Goal: Task Accomplishment & Management: Use online tool/utility

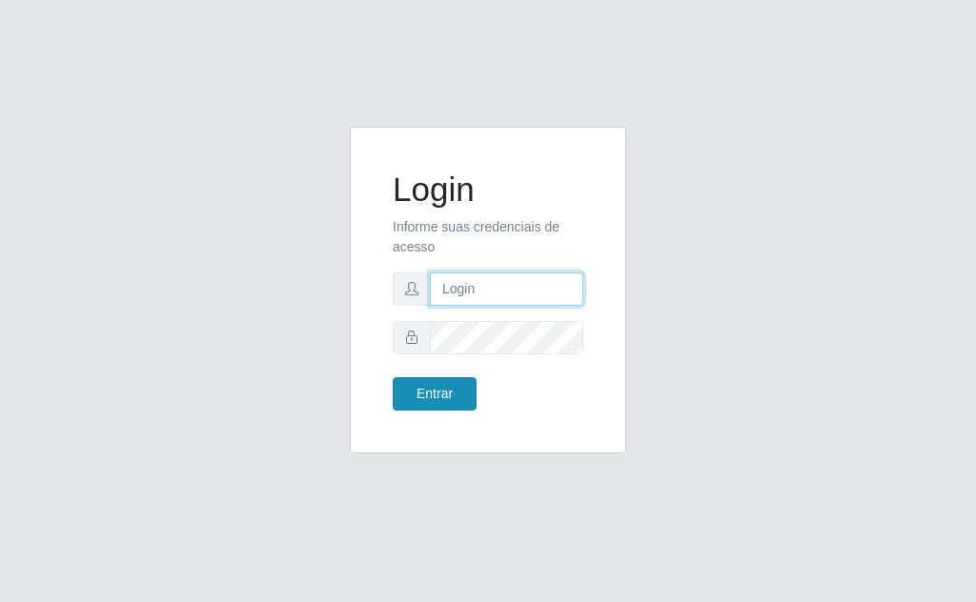
type input "[EMAIL_ADDRESS][DOMAIN_NAME]"
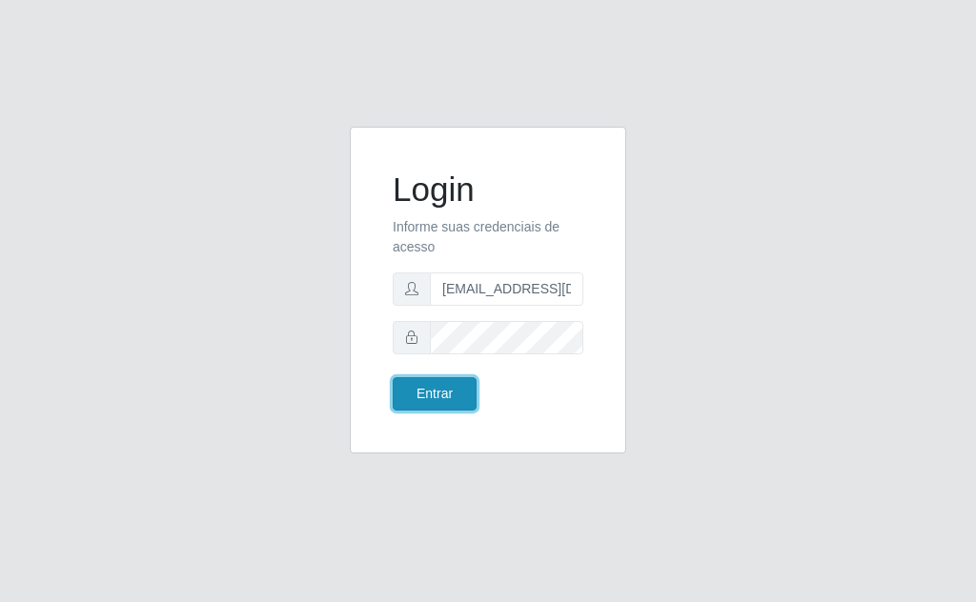
click at [402, 391] on button "Entrar" at bounding box center [435, 393] width 84 height 33
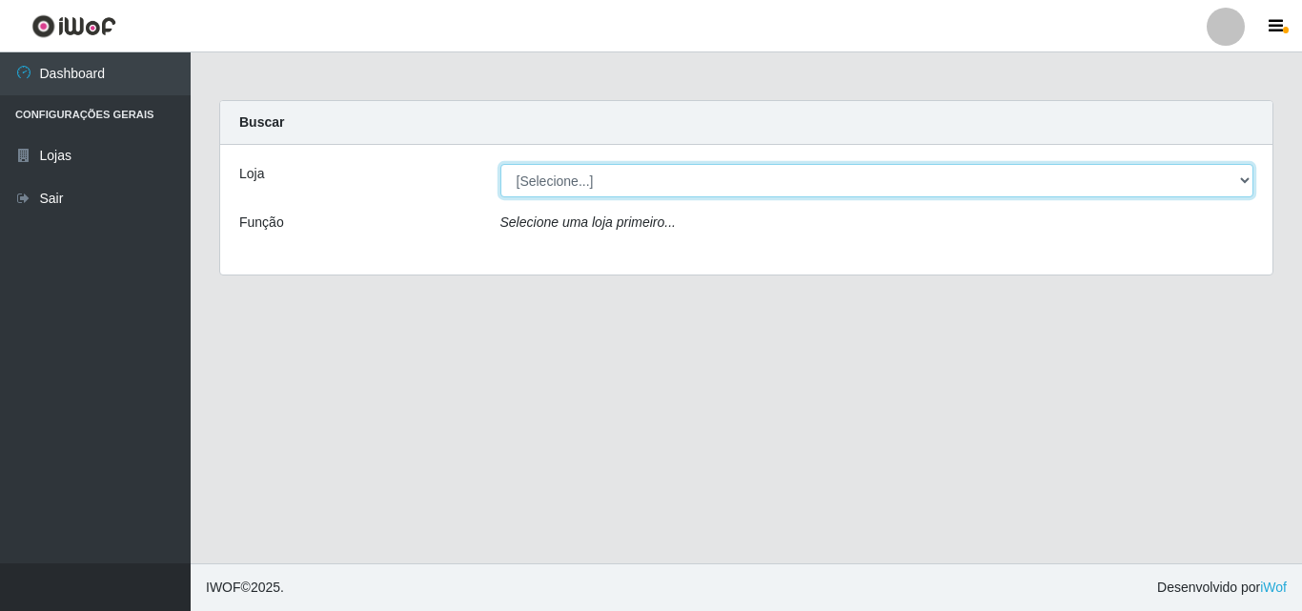
drag, startPoint x: 1240, startPoint y: 179, endPoint x: 1216, endPoint y: 175, distance: 24.1
click at [975, 179] on select "[Selecione...] Rede Potiguar 1 - Macaíba" at bounding box center [877, 180] width 754 height 33
select select "100"
click at [500, 164] on select "[Selecione...] Rede Potiguar 1 - Macaíba" at bounding box center [877, 180] width 754 height 33
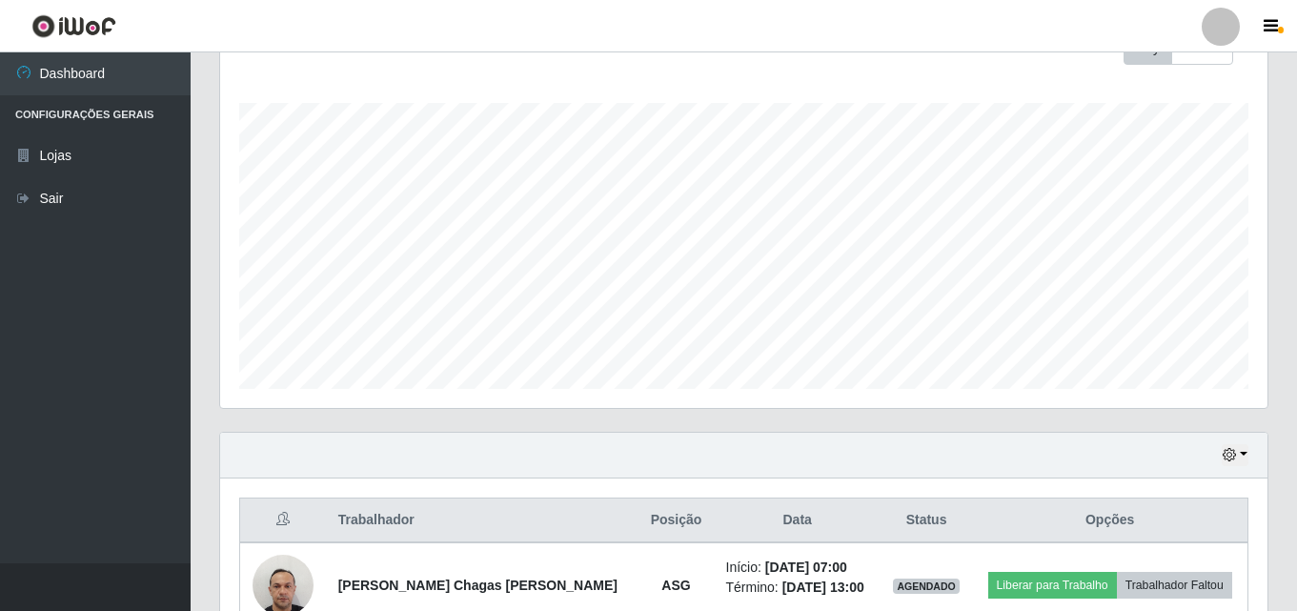
scroll to position [305, 0]
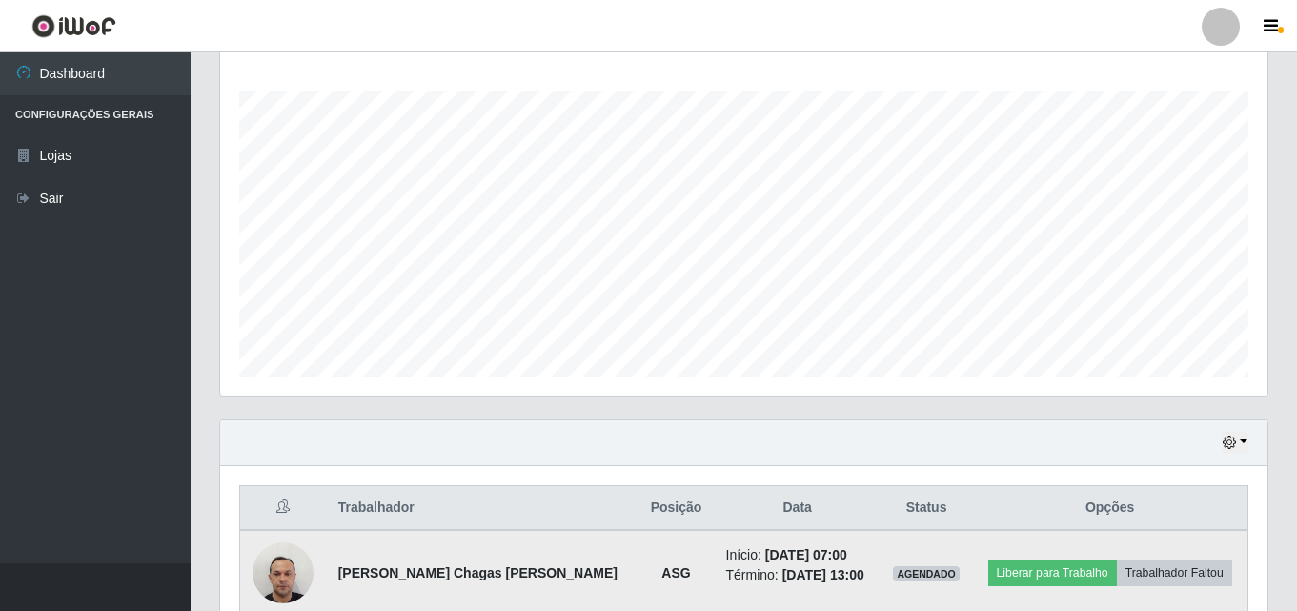
click at [295, 578] on img at bounding box center [283, 572] width 61 height 81
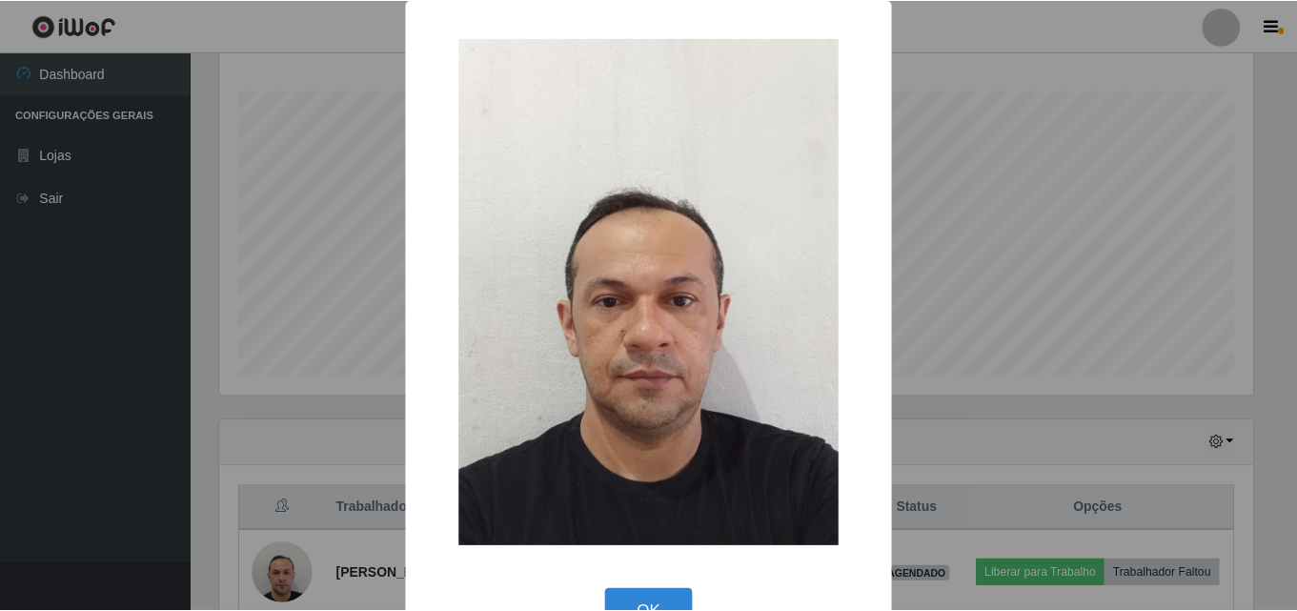
scroll to position [0, 0]
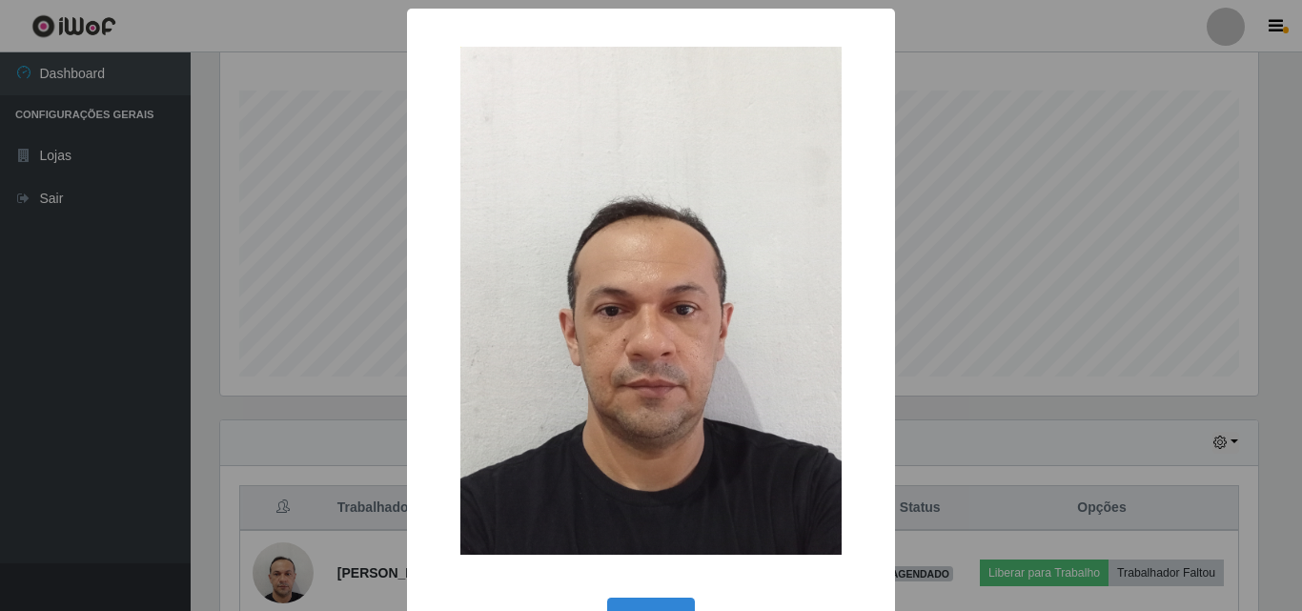
click at [975, 240] on div "× OK Cancel" at bounding box center [651, 305] width 1302 height 611
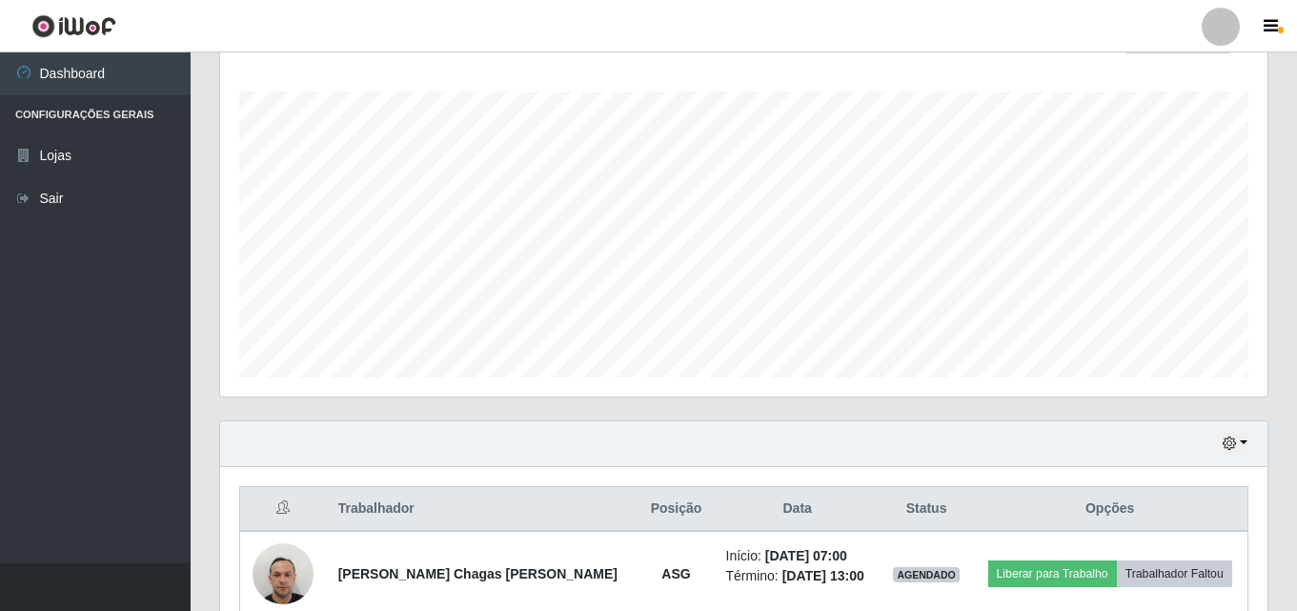
scroll to position [305, 0]
